Goal: Transaction & Acquisition: Purchase product/service

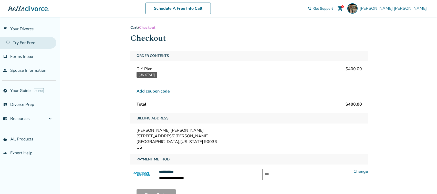
click at [27, 41] on link "Try For Free" at bounding box center [28, 43] width 56 height 12
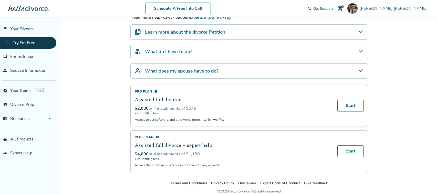
scroll to position [115, 0]
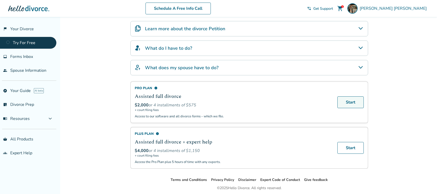
click at [355, 102] on link "Start" at bounding box center [350, 102] width 26 height 12
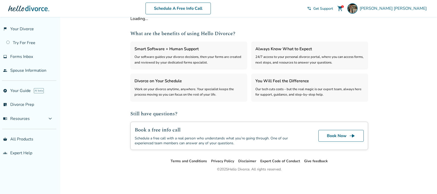
select select "***"
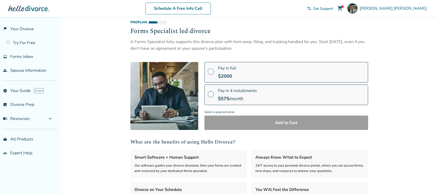
click at [225, 95] on div "Pay in 4 installments $ 575 /month" at bounding box center [237, 95] width 39 height 14
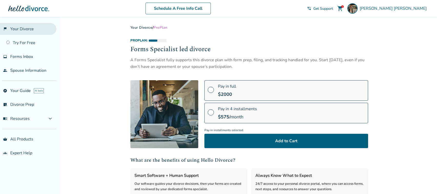
click at [23, 29] on link "flag_2 Your Divorce" at bounding box center [28, 29] width 56 height 12
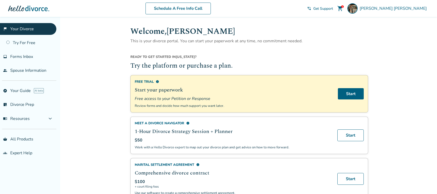
click at [345, 8] on div "1 shopping_cart" at bounding box center [340, 8] width 10 height 10
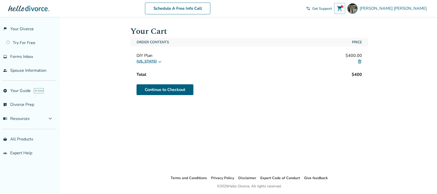
click at [158, 62] on icon at bounding box center [160, 61] width 4 height 4
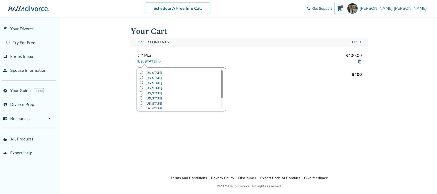
click at [158, 62] on div "[US_STATE] [US_STATE] [US_STATE] [US_STATE] [US_STATE] [US_STATE] [US_STATE] [U…" at bounding box center [248, 61] width 225 height 6
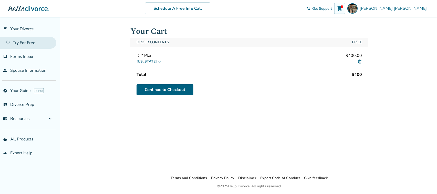
click at [23, 46] on link "Try For Free" at bounding box center [28, 43] width 56 height 12
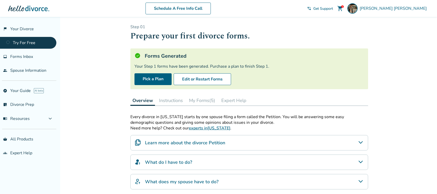
scroll to position [1, 0]
click at [139, 80] on link "Pick a Plan" at bounding box center [152, 79] width 37 height 12
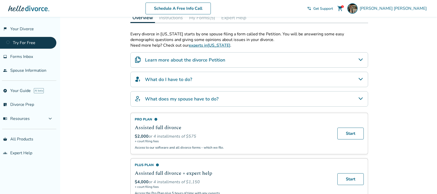
scroll to position [85, 0]
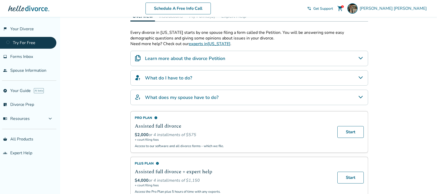
click at [179, 78] on h4 "What do I have to do?" at bounding box center [168, 77] width 47 height 7
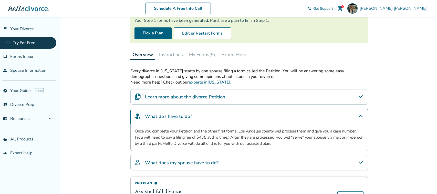
scroll to position [0, 0]
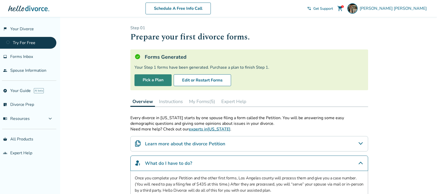
click at [162, 80] on link "Pick a Plan" at bounding box center [152, 80] width 37 height 12
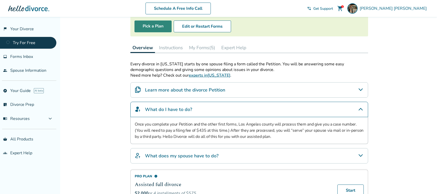
scroll to position [50, 0]
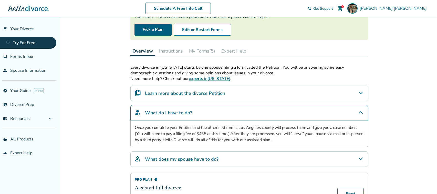
click at [198, 50] on button "My Forms (5)" at bounding box center [202, 51] width 30 height 10
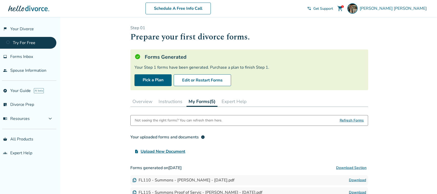
click at [144, 103] on button "Overview" at bounding box center [142, 101] width 24 height 10
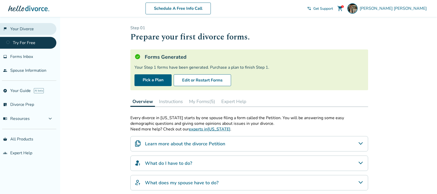
click at [21, 30] on link "flag_2 Your Divorce" at bounding box center [28, 29] width 56 height 12
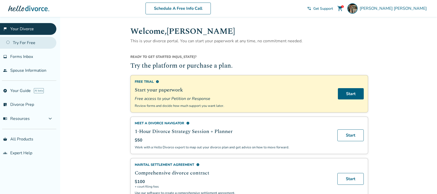
click at [25, 46] on link "Try For Free" at bounding box center [28, 43] width 56 height 12
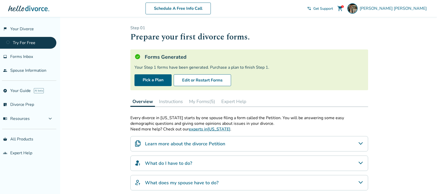
click at [343, 6] on span "shopping_cart" at bounding box center [340, 8] width 6 height 6
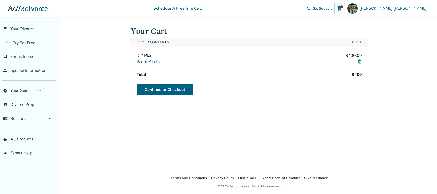
click at [158, 61] on icon at bounding box center [160, 61] width 4 height 4
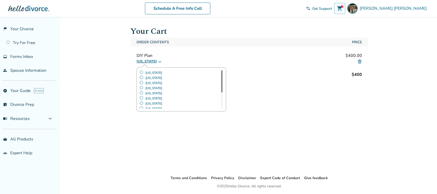
click at [204, 49] on div "Order Contents Price DIY Plan $400.00 [US_STATE] [US_STATE] [US_STATE] [US_STAT…" at bounding box center [249, 67] width 238 height 59
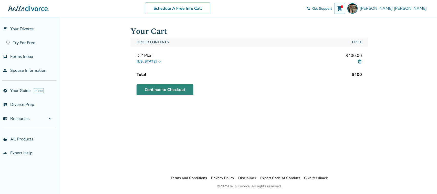
click at [164, 89] on link "Continue to Checkout" at bounding box center [164, 89] width 57 height 11
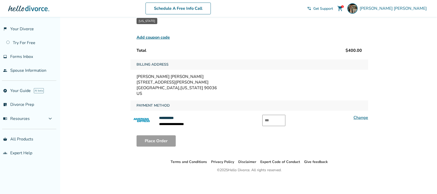
click at [358, 116] on link "Change" at bounding box center [360, 118] width 15 height 6
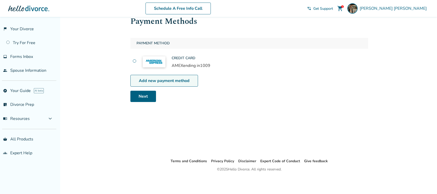
click at [169, 83] on link "Add new payment method" at bounding box center [164, 81] width 68 height 12
select select "**"
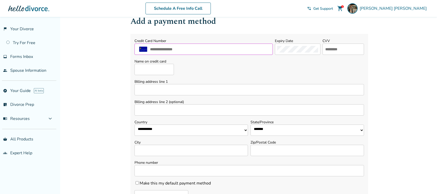
click at [186, 50] on input "text" at bounding box center [209, 49] width 121 height 7
type input "**********"
type input "***"
type input "**********"
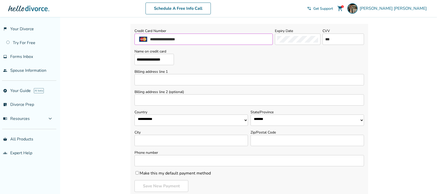
scroll to position [22, 0]
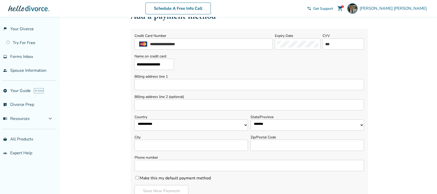
click at [187, 87] on input "Billing address line 1" at bounding box center [248, 84] width 229 height 11
type input "**********"
select select "**"
type input "**********"
type input "*****"
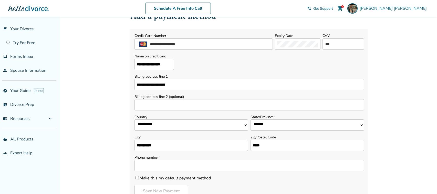
type input "**********"
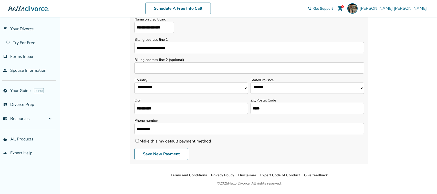
scroll to position [73, 0]
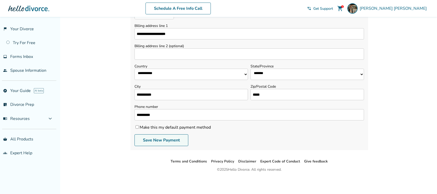
click at [155, 143] on button "Save New Payment" at bounding box center [161, 140] width 54 height 12
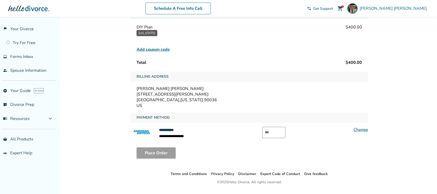
click at [357, 129] on link "Change" at bounding box center [360, 130] width 15 height 6
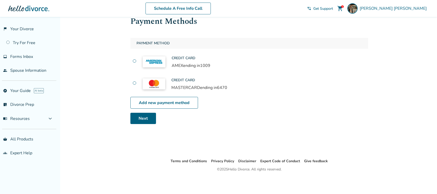
scroll to position [17, 0]
click at [135, 85] on label at bounding box center [134, 84] width 4 height 6
click at [141, 121] on link "Next" at bounding box center [143, 118] width 26 height 11
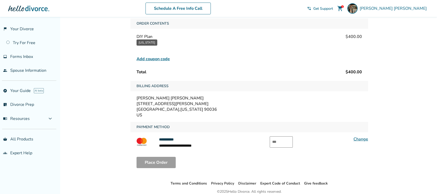
scroll to position [54, 0]
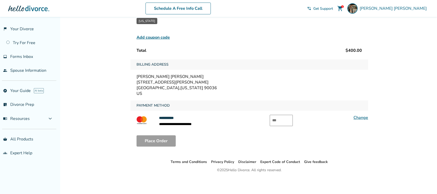
click at [280, 119] on input "text" at bounding box center [281, 120] width 23 height 11
type input "***"
click at [160, 138] on button "Place Order" at bounding box center [155, 140] width 39 height 11
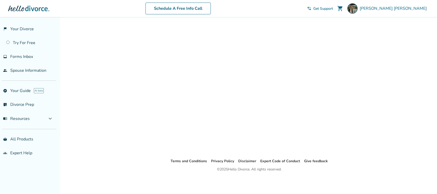
scroll to position [17, 0]
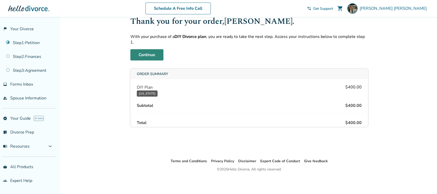
click at [140, 51] on link "Continue" at bounding box center [146, 54] width 33 height 11
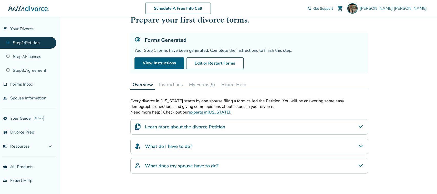
click at [123, 79] on div "Added to cart Step 0 1 Prepare your first divorce forms. Forms Generated Your S…" at bounding box center [218, 128] width 437 height 257
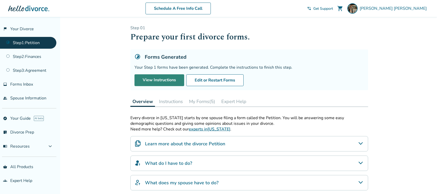
click at [152, 79] on link "View Instructions" at bounding box center [159, 80] width 50 height 12
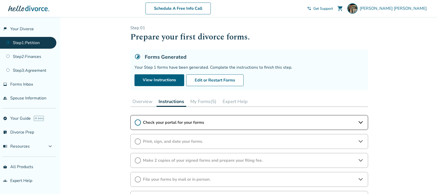
click at [359, 122] on icon at bounding box center [360, 122] width 4 height 3
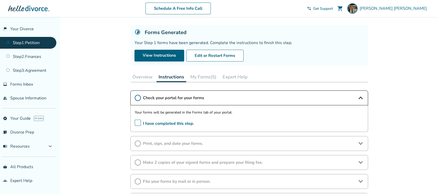
scroll to position [27, 0]
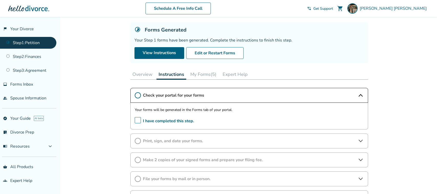
click at [136, 121] on span "I have completed this step." at bounding box center [164, 121] width 59 height 8
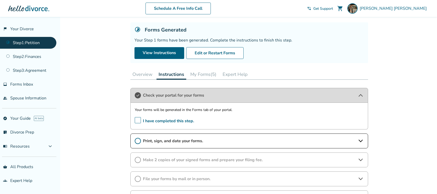
scroll to position [40, 0]
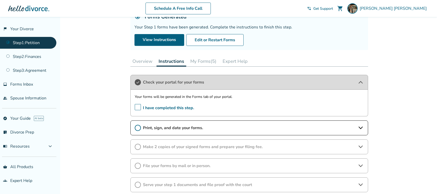
click at [360, 128] on icon at bounding box center [360, 128] width 6 height 6
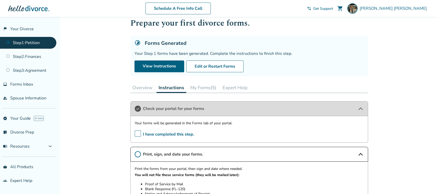
scroll to position [16, 0]
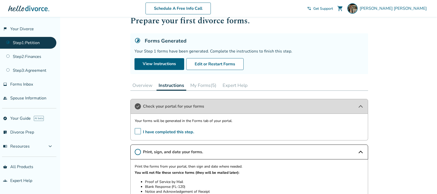
click at [204, 87] on button "My Forms (5)" at bounding box center [203, 85] width 30 height 10
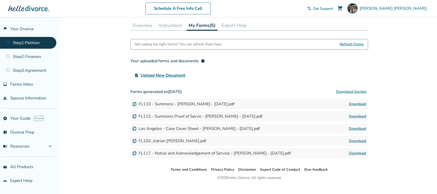
scroll to position [77, 0]
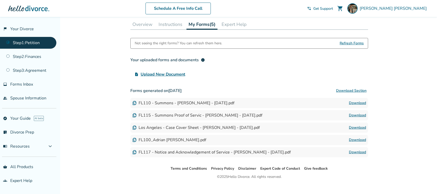
click at [355, 103] on link "Download" at bounding box center [357, 103] width 17 height 6
click at [282, 127] on div "Los Angeles - Case Cover Sheet - [PERSON_NAME] - [DATE].pdf Download" at bounding box center [249, 127] width 238 height 10
click at [355, 126] on link "Download" at bounding box center [357, 127] width 17 height 6
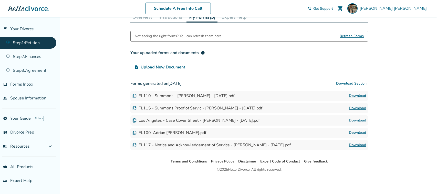
click at [353, 144] on link "Download" at bounding box center [357, 145] width 17 height 6
click at [351, 83] on button "Download Section" at bounding box center [351, 83] width 34 height 10
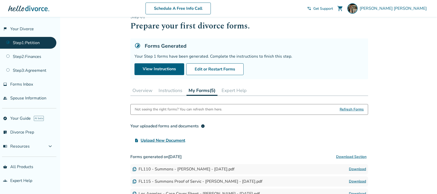
scroll to position [0, 0]
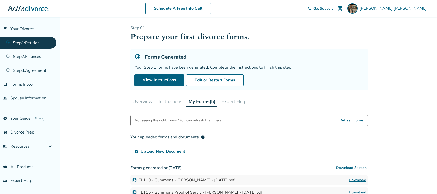
click at [169, 104] on button "Instructions" at bounding box center [170, 101] width 28 height 10
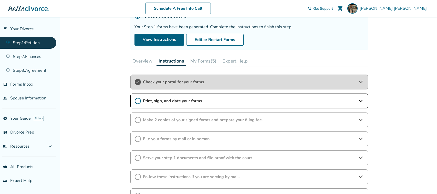
scroll to position [45, 0]
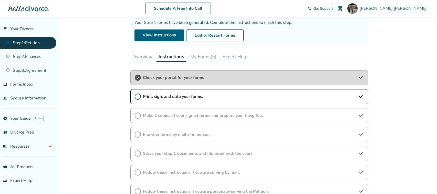
click at [361, 98] on icon at bounding box center [360, 96] width 6 height 6
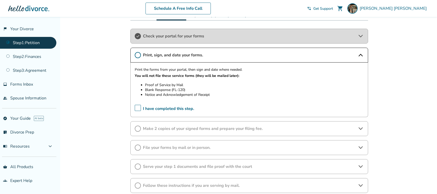
scroll to position [87, 0]
click at [275, 125] on span "Make 2 copies of your signed forms and prepare your filing fee." at bounding box center [249, 128] width 212 height 6
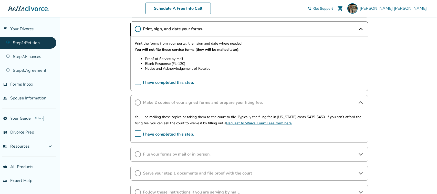
scroll to position [120, 0]
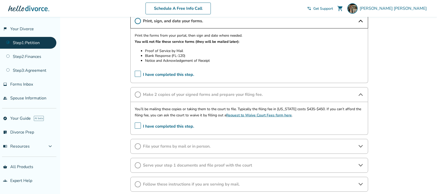
click at [254, 148] on span "File your forms by mail or in person." at bounding box center [249, 146] width 212 height 6
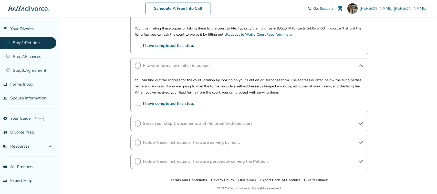
scroll to position [203, 0]
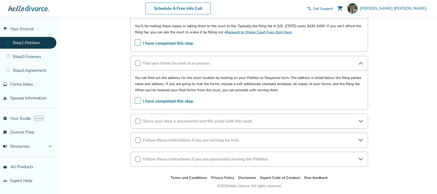
click at [221, 125] on div "Serve your step 1 documents and file proof with the court" at bounding box center [249, 121] width 238 height 15
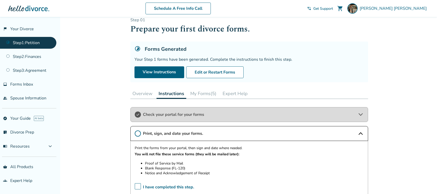
scroll to position [0, 0]
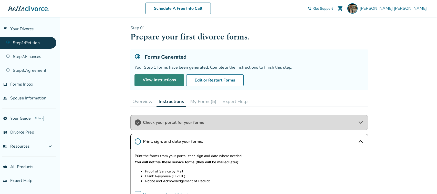
click at [145, 78] on link "View Instructions" at bounding box center [159, 80] width 50 height 12
click at [27, 40] on link "Step 1 : Petition" at bounding box center [28, 43] width 56 height 12
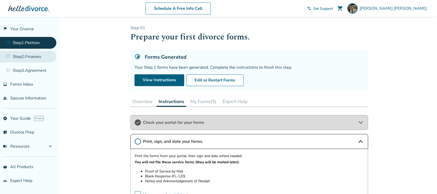
click at [26, 58] on link "Step 2 : Finances" at bounding box center [28, 57] width 56 height 12
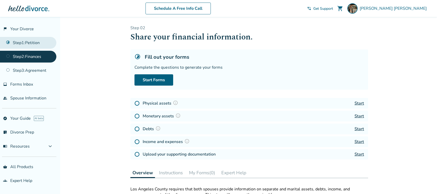
click at [32, 45] on link "Step 1 : Petition" at bounding box center [28, 43] width 56 height 12
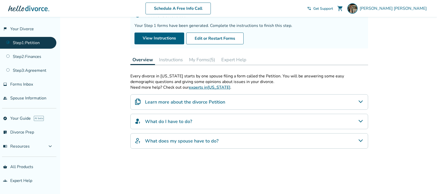
scroll to position [47, 0]
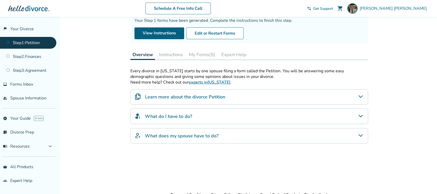
click at [154, 97] on h4 "Learn more about the divorce Petition" at bounding box center [185, 96] width 80 height 7
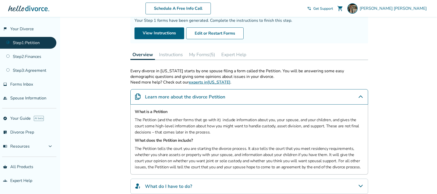
click at [261, 81] on p "Need more help? Check out our experts in [US_STATE] ." at bounding box center [249, 82] width 238 height 6
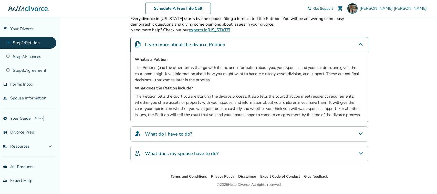
scroll to position [100, 0]
click at [360, 135] on icon "What do I have to do?" at bounding box center [360, 133] width 6 height 6
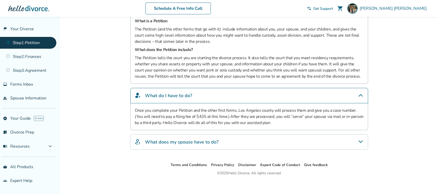
scroll to position [140, 0]
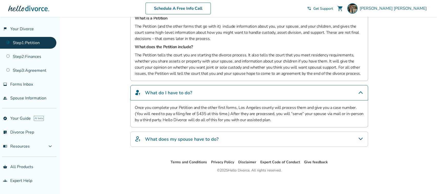
click at [344, 138] on div "What does my spouse have to do?" at bounding box center [249, 138] width 238 height 15
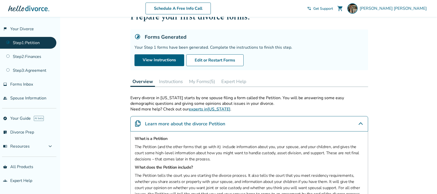
scroll to position [14, 0]
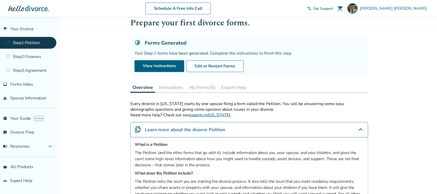
click at [265, 130] on div "Learn more about the divorce Petition" at bounding box center [249, 129] width 238 height 15
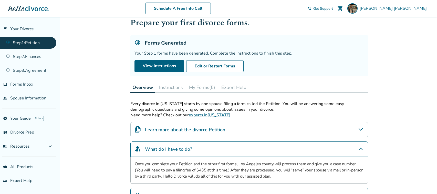
click at [257, 150] on div "What do I have to do?" at bounding box center [249, 148] width 238 height 15
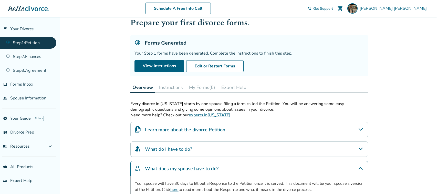
click at [235, 168] on div "What does my spouse have to do?" at bounding box center [249, 168] width 238 height 15
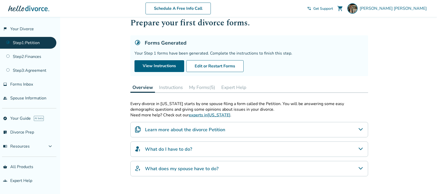
click at [171, 89] on button "Instructions" at bounding box center [171, 87] width 28 height 10
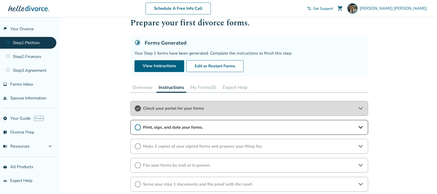
click at [188, 108] on span "Check your portal for your forms" at bounding box center [249, 108] width 212 height 6
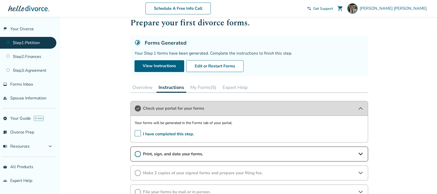
click at [209, 108] on span "Check your portal for your forms" at bounding box center [249, 108] width 212 height 6
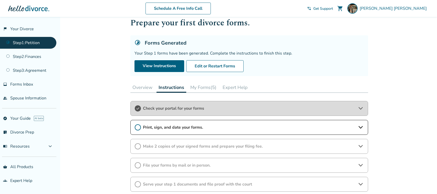
click at [136, 82] on div "Step 0 1 Prepare your first divorce forms. Forms Generated Your Step 1 forms ha…" at bounding box center [249, 120] width 238 height 218
click at [136, 84] on button "Overview" at bounding box center [142, 87] width 24 height 10
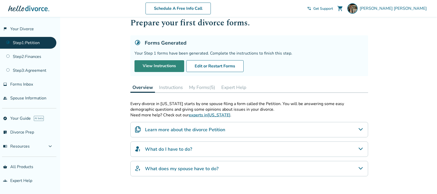
click at [155, 67] on link "View Instructions" at bounding box center [159, 66] width 50 height 12
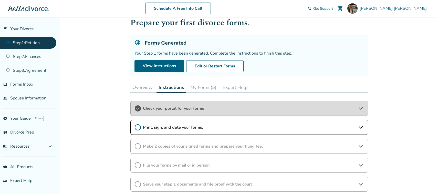
click at [169, 128] on span "Print, sign, and date your forms." at bounding box center [249, 127] width 212 height 6
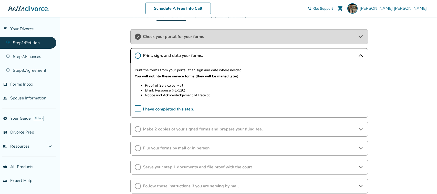
scroll to position [92, 0]
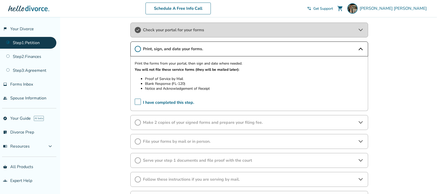
click at [169, 125] on span "Make 2 copies of your signed forms and prepare your filing fee." at bounding box center [249, 123] width 212 height 6
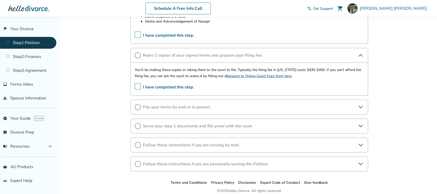
scroll to position [181, 0]
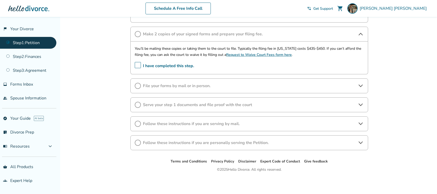
click at [195, 89] on div "File your forms by mail or in person." at bounding box center [249, 85] width 238 height 15
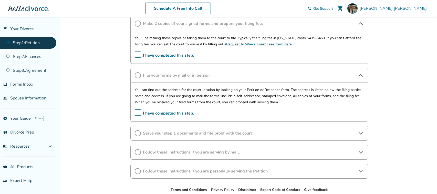
scroll to position [0, 0]
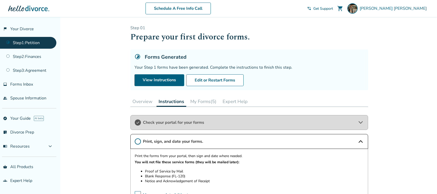
click at [212, 119] on div "Check your portal for your forms" at bounding box center [249, 122] width 238 height 15
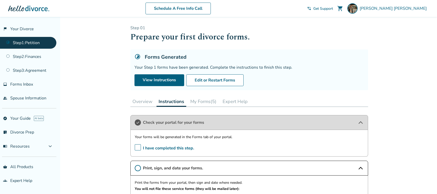
click at [24, 39] on link "Step 1 : Petition" at bounding box center [28, 43] width 56 height 12
click at [204, 103] on button "My Forms (5)" at bounding box center [203, 101] width 30 height 10
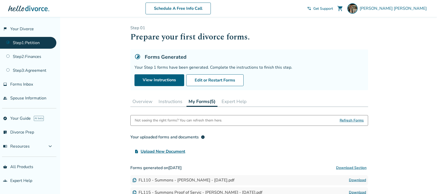
click at [227, 100] on button "Expert Help" at bounding box center [233, 101] width 29 height 10
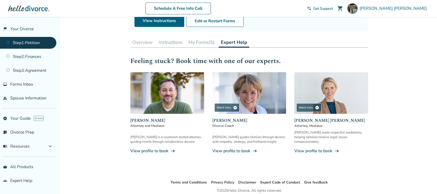
scroll to position [62, 0]
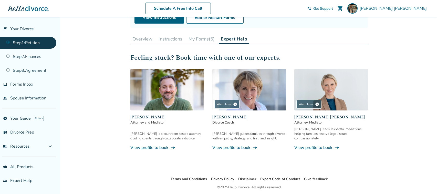
click at [165, 145] on link "View profile to book line_end_arrow_notch" at bounding box center [167, 148] width 74 height 6
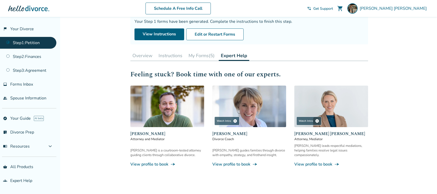
scroll to position [80, 0]
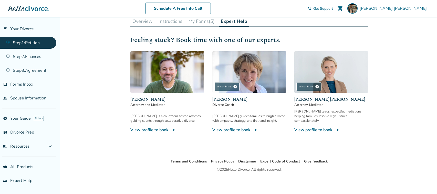
click at [241, 114] on div "[PERSON_NAME] guides families through divorce with empathy, strategy, and first…" at bounding box center [249, 118] width 74 height 9
click at [238, 127] on link "View profile to book line_end_arrow_notch" at bounding box center [249, 130] width 74 height 6
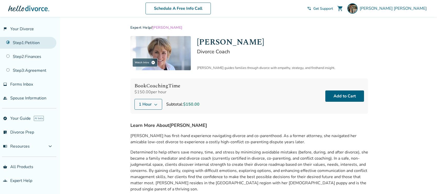
click at [25, 45] on link "Step 1 : Petition" at bounding box center [28, 43] width 56 height 12
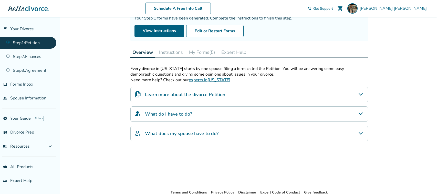
scroll to position [51, 0]
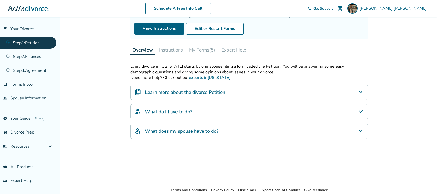
click at [153, 90] on h4 "Learn more about the divorce Petition" at bounding box center [185, 92] width 80 height 7
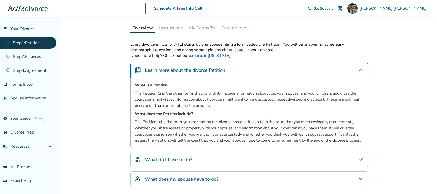
scroll to position [75, 0]
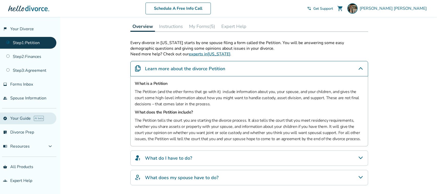
click at [15, 119] on link "explore Your Guide AI beta" at bounding box center [28, 118] width 56 height 12
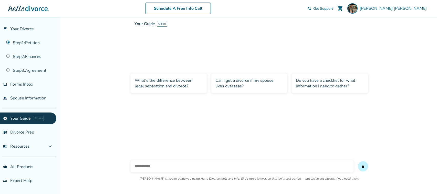
scroll to position [17, 0]
click at [255, 83] on div "Can I get a divorce if my spouse lives overseas?" at bounding box center [249, 83] width 77 height 20
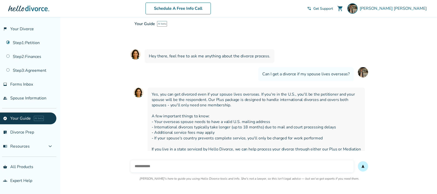
scroll to position [26, 0]
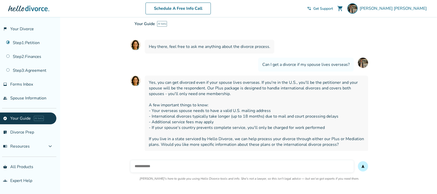
click at [221, 166] on input "text" at bounding box center [241, 166] width 223 height 12
type input "**********"
click at [358, 161] on button "send" at bounding box center [363, 166] width 10 height 10
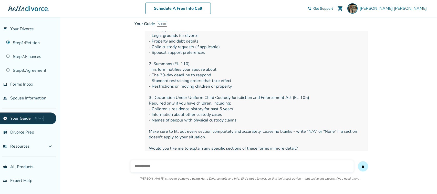
scroll to position [199, 0]
